Goal: Task Accomplishment & Management: Manage account settings

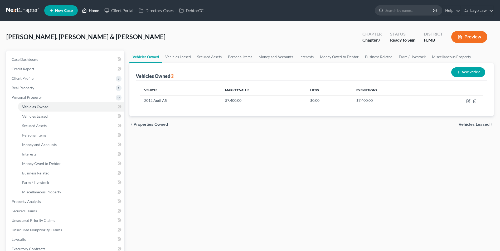
drag, startPoint x: 0, startPoint y: 0, endPoint x: 98, endPoint y: 9, distance: 98.7
click at [98, 9] on link "Home" at bounding box center [90, 10] width 22 height 9
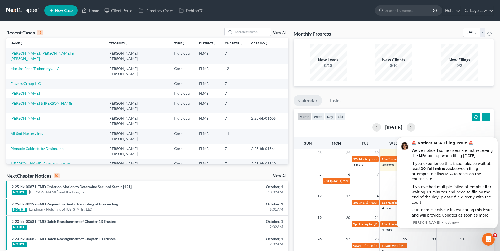
click at [46, 101] on link "[PERSON_NAME] & [PERSON_NAME]" at bounding box center [42, 103] width 63 height 4
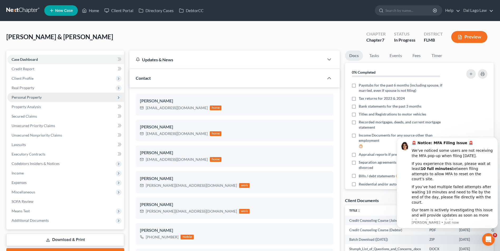
click at [47, 96] on span "Personal Property" at bounding box center [65, 97] width 117 height 9
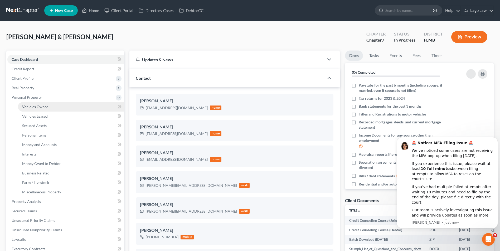
click at [68, 109] on link "Vehicles Owned" at bounding box center [71, 106] width 106 height 9
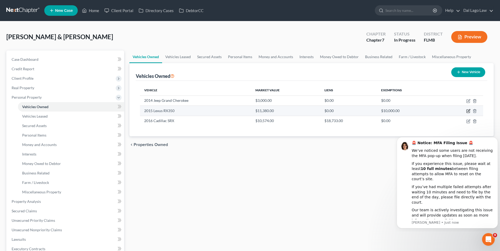
click at [467, 111] on icon "button" at bounding box center [468, 111] width 4 height 4
select select "0"
select select "11"
select select "2"
select select "0"
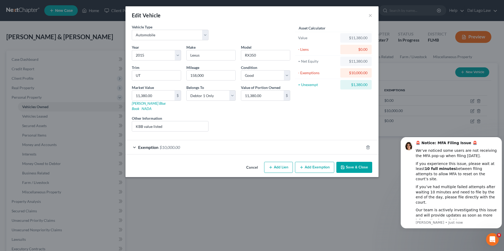
click at [227, 141] on div "Exemption $10,000.00" at bounding box center [244, 147] width 238 height 14
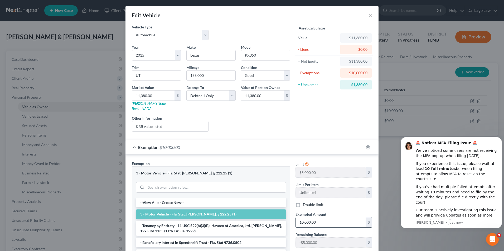
click at [328, 218] on input "10,000.00" at bounding box center [331, 223] width 70 height 10
type input "5,000"
click at [336, 205] on div "Limit $5,000.00 $ Limit Per Item Unlimited $ Double limit Exempted Amount * 5,0…" at bounding box center [334, 217] width 82 height 112
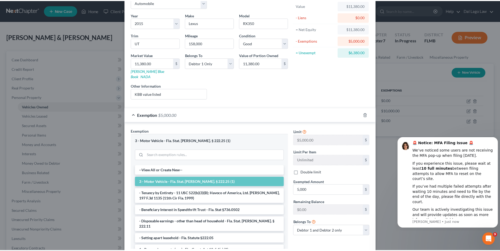
scroll to position [63, 0]
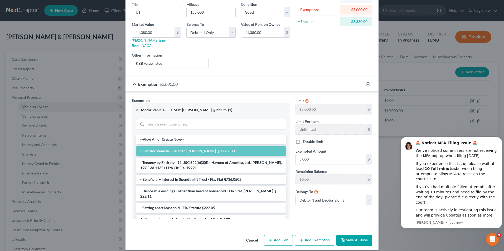
click at [354, 235] on button "Save & Close" at bounding box center [354, 240] width 36 height 11
